Goal: Task Accomplishment & Management: Manage account settings

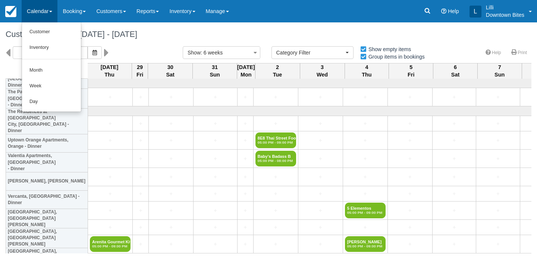
select select
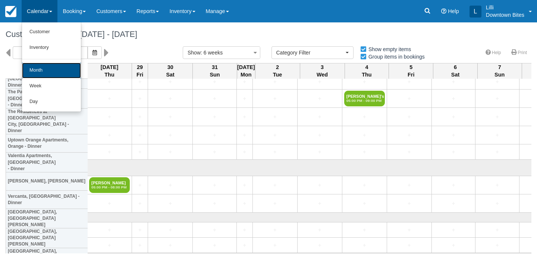
click at [38, 73] on link "Month" at bounding box center [51, 71] width 59 height 16
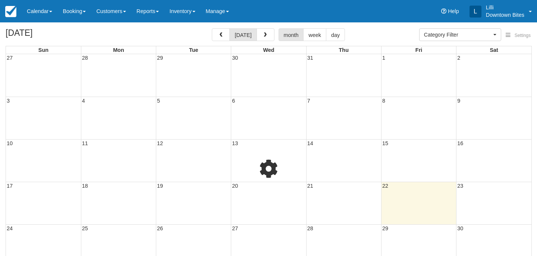
select select
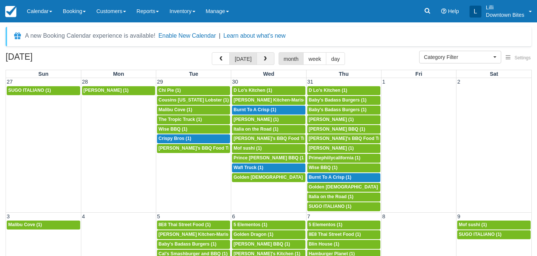
click at [265, 59] on span "button" at bounding box center [265, 58] width 5 height 5
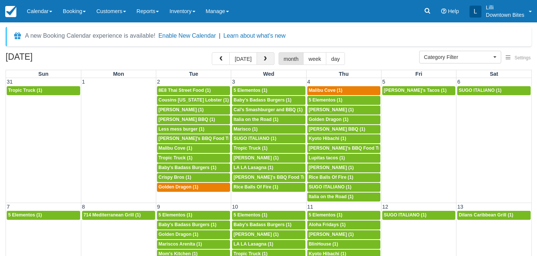
click at [266, 59] on span "button" at bounding box center [265, 58] width 5 height 5
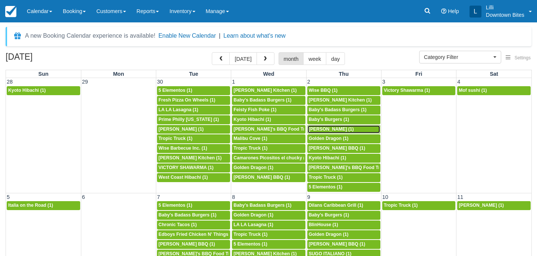
click at [337, 131] on span "Don Longeuay (1)" at bounding box center [331, 129] width 45 height 5
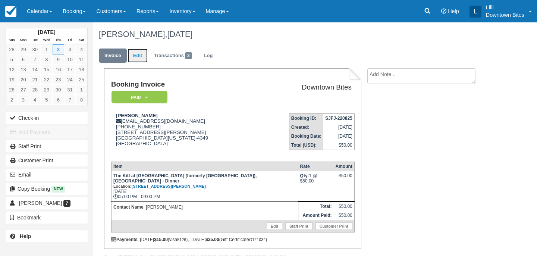
click at [138, 55] on link "Edit" at bounding box center [138, 56] width 20 height 15
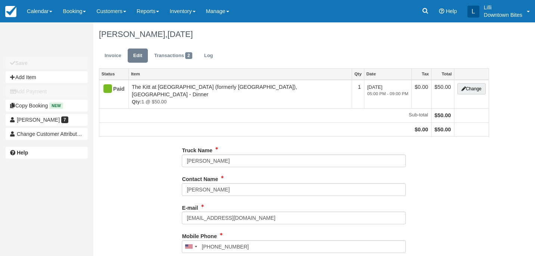
type input "[PHONE_NUMBER]"
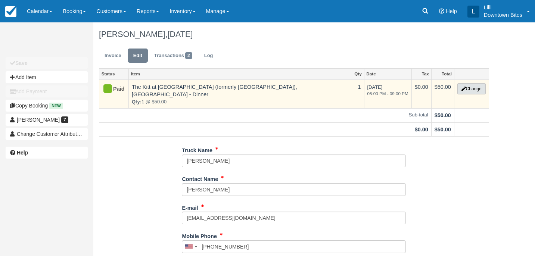
click at [477, 91] on button "Change" at bounding box center [471, 88] width 28 height 11
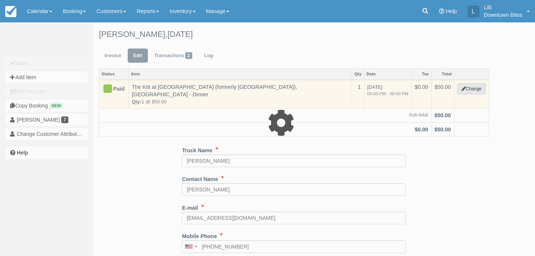
select select "2"
type input "50.00"
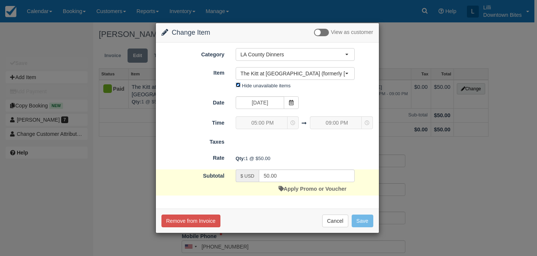
click at [238, 82] on input "Hide unavailable items" at bounding box center [238, 84] width 5 height 5
checkbox input "false"
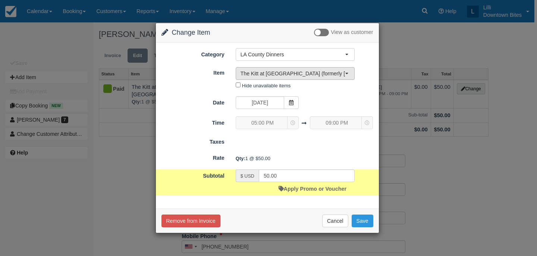
click at [272, 72] on span "The Kitt at Warner Center (formerly AMLI Warner Center), Woodland Hills - Dinner" at bounding box center [293, 73] width 104 height 7
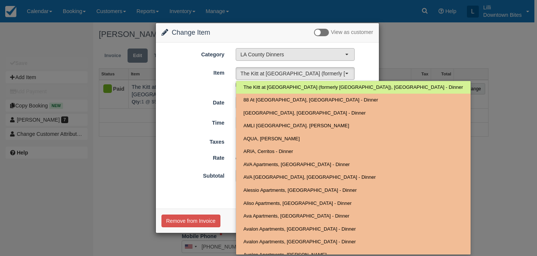
click at [323, 53] on span "LA County Dinners" at bounding box center [293, 54] width 104 height 7
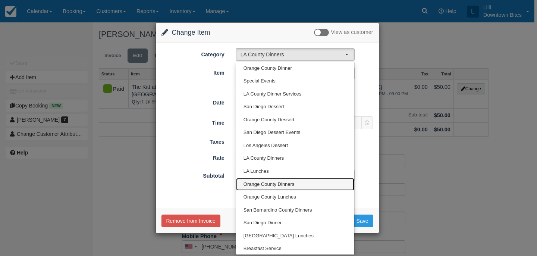
click at [291, 182] on span "Orange County Dinners" at bounding box center [269, 184] width 51 height 7
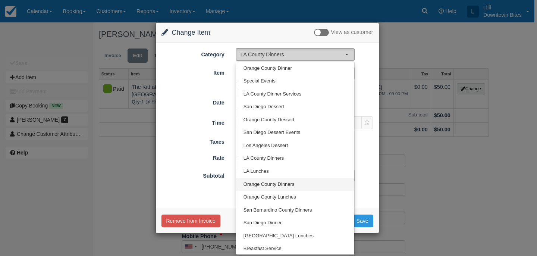
select select "4"
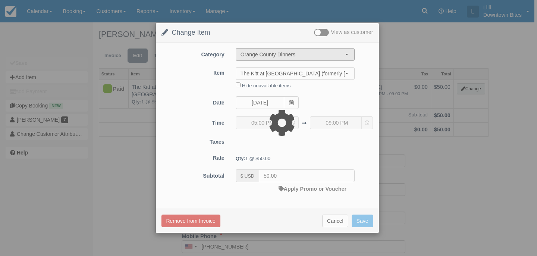
type input "25.00"
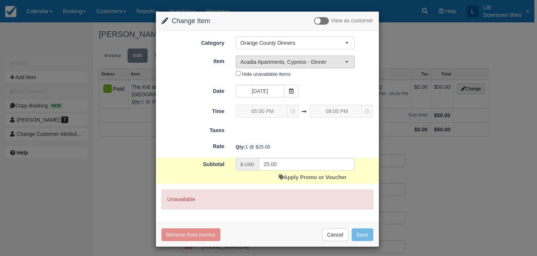
click at [262, 63] on span "Acadia Apartments, Cypress - Dinner" at bounding box center [293, 61] width 104 height 7
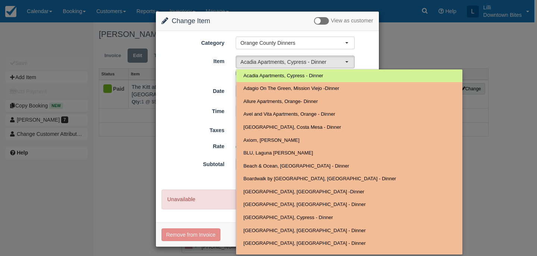
click at [427, 21] on div "Change Item Add Item View as customer Category Orange County Dinners Orange Cou…" at bounding box center [268, 128] width 537 height 256
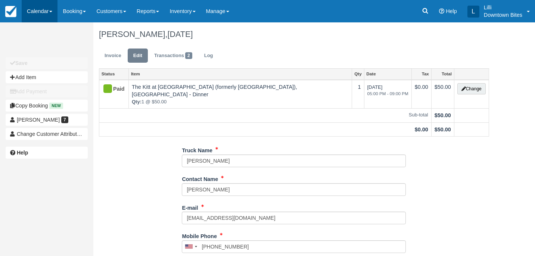
click at [43, 9] on link "Calendar" at bounding box center [40, 11] width 36 height 22
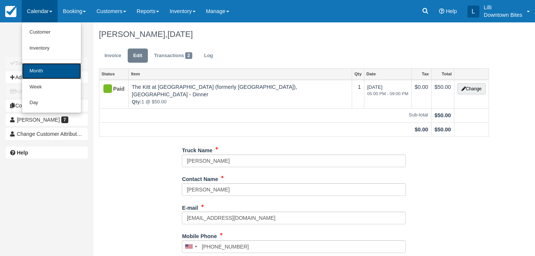
click at [46, 72] on link "Month" at bounding box center [51, 71] width 59 height 16
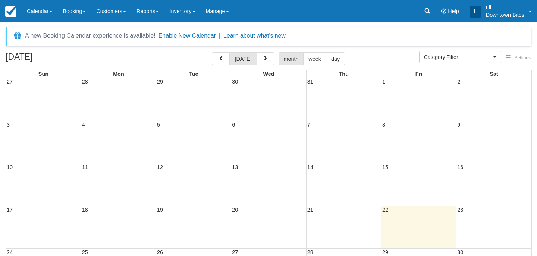
select select
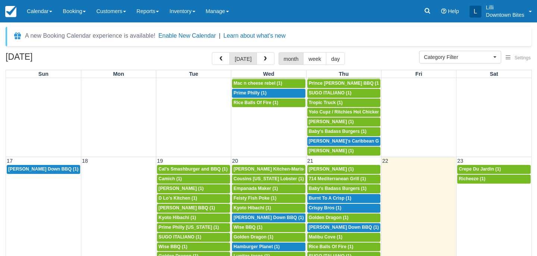
scroll to position [379, 0]
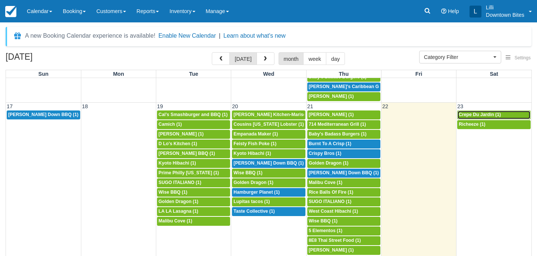
click at [495, 115] on span "Crepe Du Jardin (1)" at bounding box center [480, 114] width 42 height 5
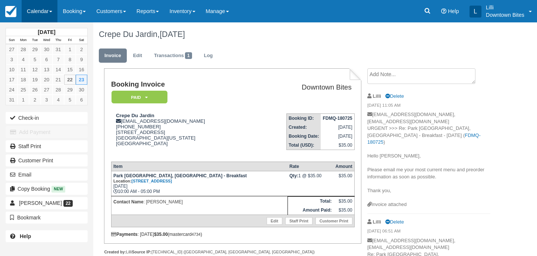
click at [35, 11] on link "Calendar" at bounding box center [40, 11] width 36 height 22
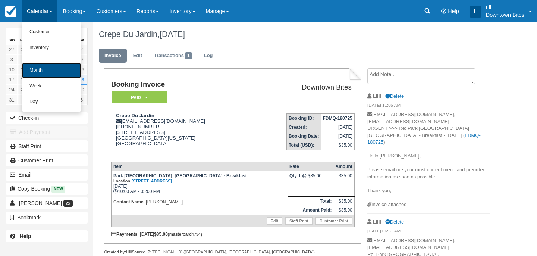
click at [41, 69] on link "Month" at bounding box center [51, 71] width 59 height 16
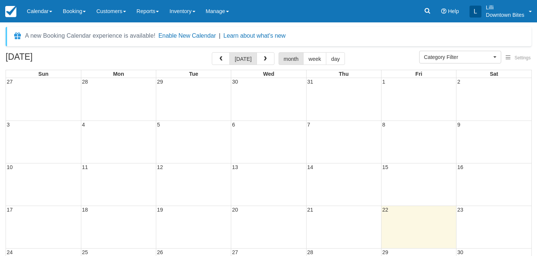
select select
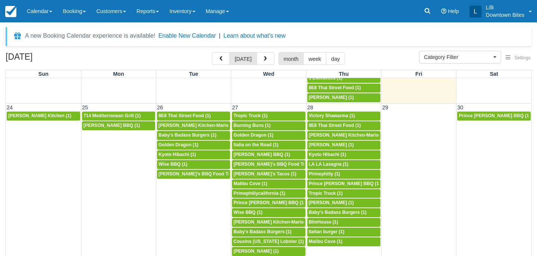
scroll to position [532, 0]
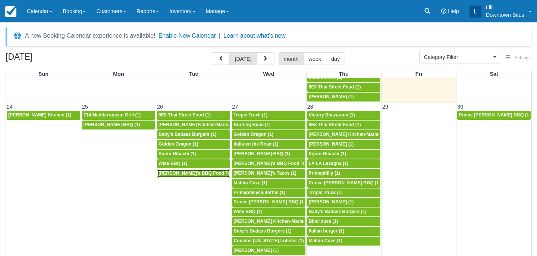
click at [178, 175] on span "[PERSON_NAME]'s BBQ Food Truck (1)" at bounding box center [202, 173] width 86 height 5
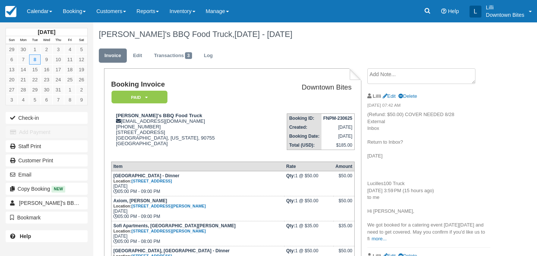
click at [396, 77] on textarea at bounding box center [422, 76] width 108 height 16
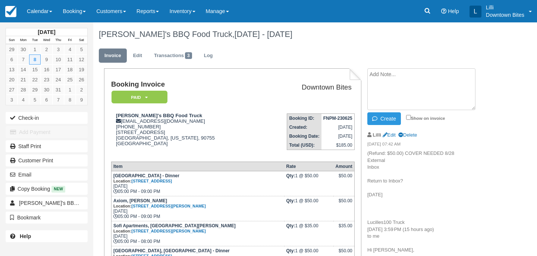
paste textarea "Lucilles100 Truck 12:41 PM (4 hours ago) to me Hi Lilli, I just got notice that…"
type textarea "Lucilles100 Truck 12:41 PM (4 hours ago) to me Hi Lilli, I just got notice that…"
click at [411, 117] on label "Show on invoice" at bounding box center [425, 118] width 39 height 5
click at [411, 117] on input "Show on invoice" at bounding box center [408, 117] width 5 height 5
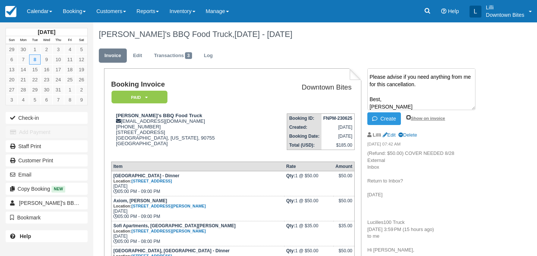
checkbox input "true"
click at [389, 118] on button "Create" at bounding box center [385, 118] width 34 height 13
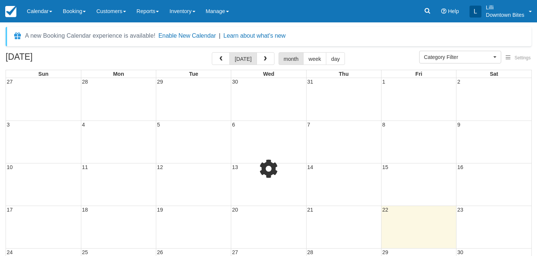
select select
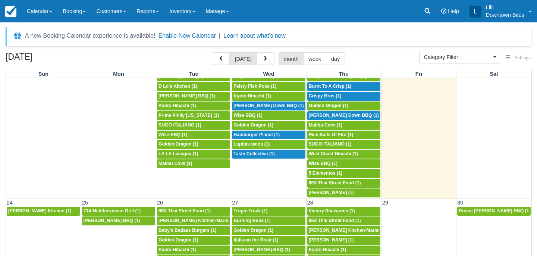
scroll to position [538, 0]
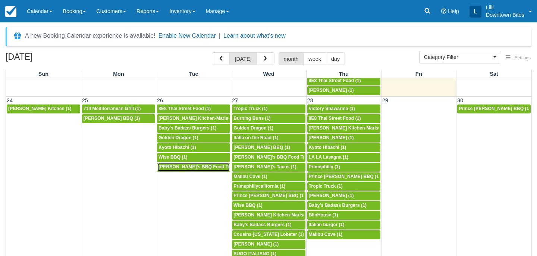
click at [207, 168] on span "[PERSON_NAME]'s BBQ Food Truck (1)" at bounding box center [202, 166] width 86 height 5
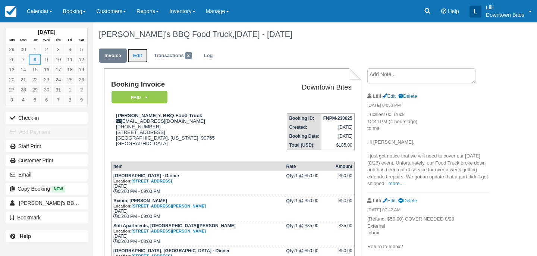
click at [135, 55] on link "Edit" at bounding box center [138, 56] width 20 height 15
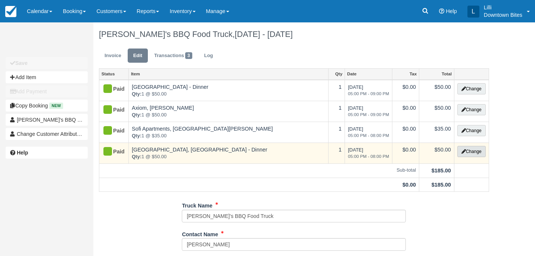
click at [472, 153] on button "Change" at bounding box center [471, 151] width 28 height 11
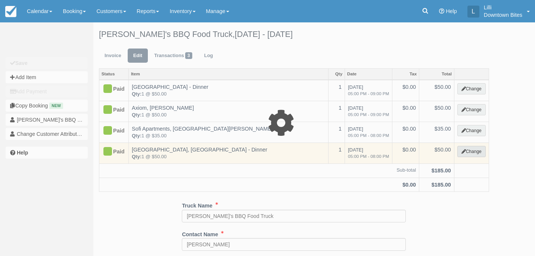
select select "4"
type input "50.00"
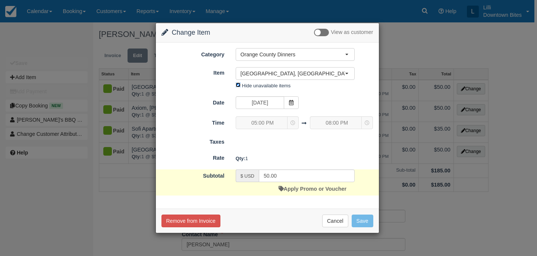
click at [238, 86] on input "Hide unavailable items" at bounding box center [238, 84] width 5 height 5
checkbox input "false"
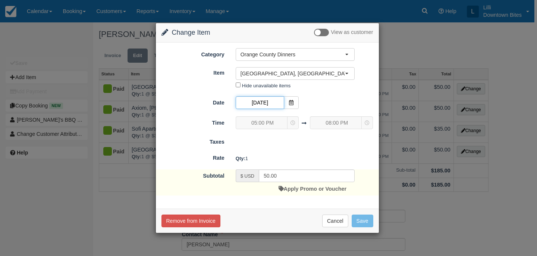
click at [275, 103] on input "08/26/25" at bounding box center [260, 102] width 49 height 13
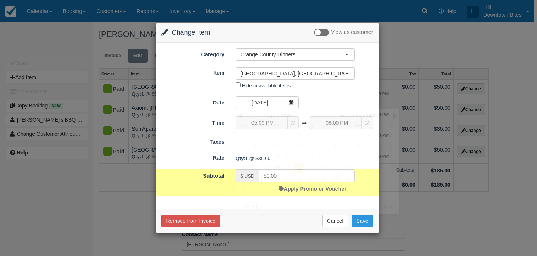
type input "35.00"
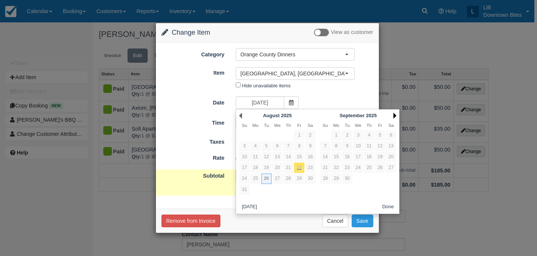
click at [394, 116] on link "Next" at bounding box center [395, 116] width 3 height 6
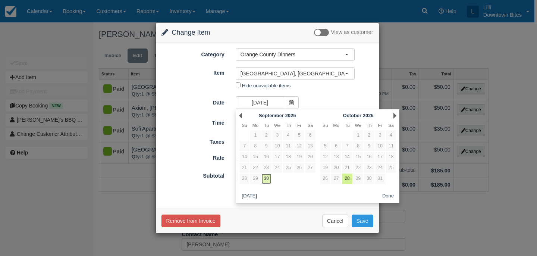
click at [267, 179] on link "30" at bounding box center [267, 179] width 10 height 10
type input "09/30/25"
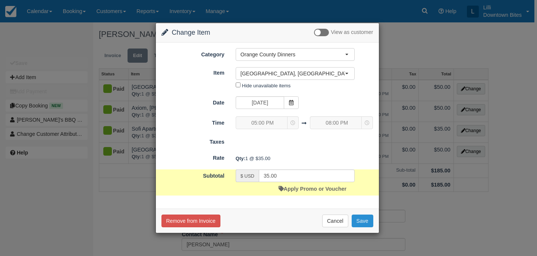
click at [363, 221] on button "Save" at bounding box center [363, 221] width 22 height 13
checkbox input "false"
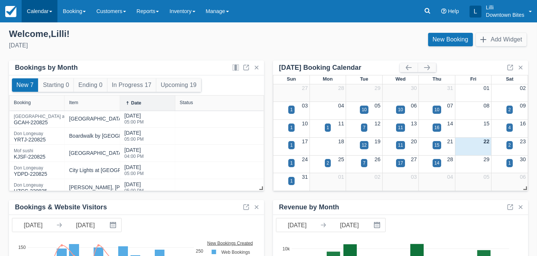
click at [36, 11] on link "Calendar" at bounding box center [40, 11] width 36 height 22
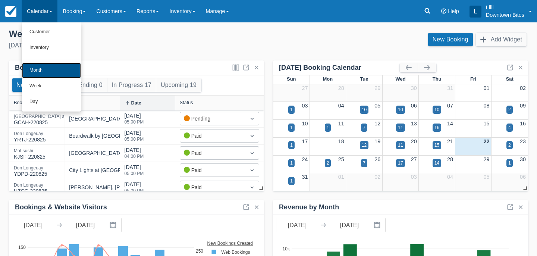
click at [41, 69] on link "Month" at bounding box center [51, 71] width 59 height 16
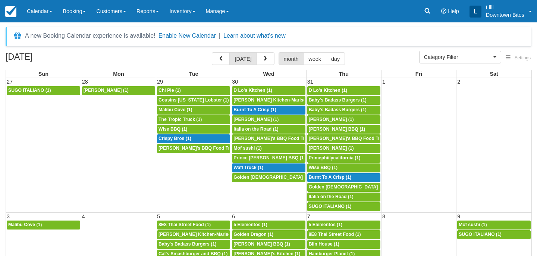
select select
click at [263, 59] on span "button" at bounding box center [265, 58] width 5 height 5
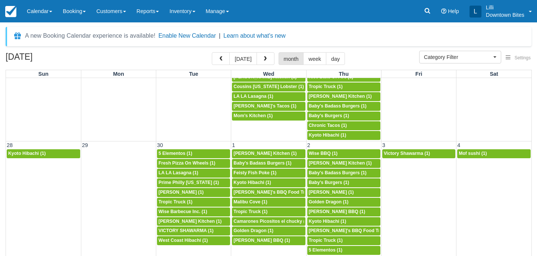
scroll to position [541, 0]
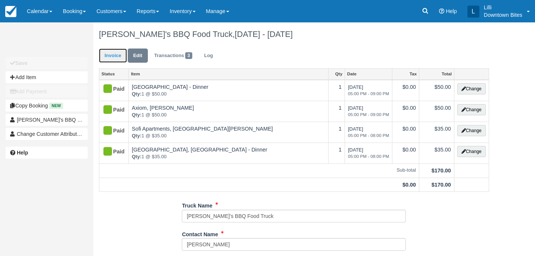
click at [111, 58] on link "Invoice" at bounding box center [113, 56] width 28 height 15
